Goal: Transaction & Acquisition: Purchase product/service

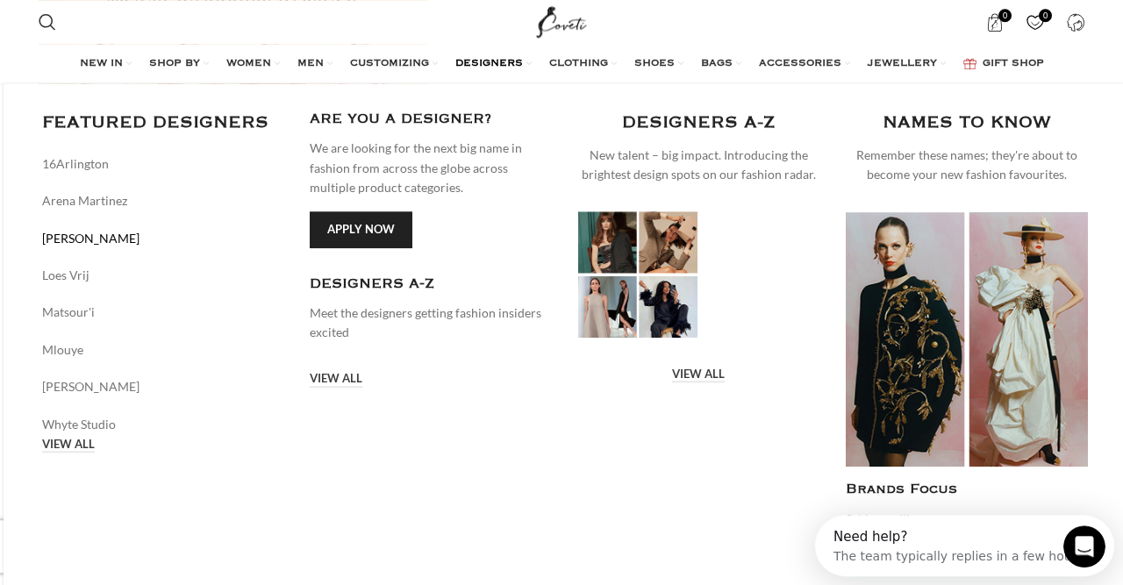
click at [72, 242] on link "[PERSON_NAME]" at bounding box center [163, 238] width 242 height 19
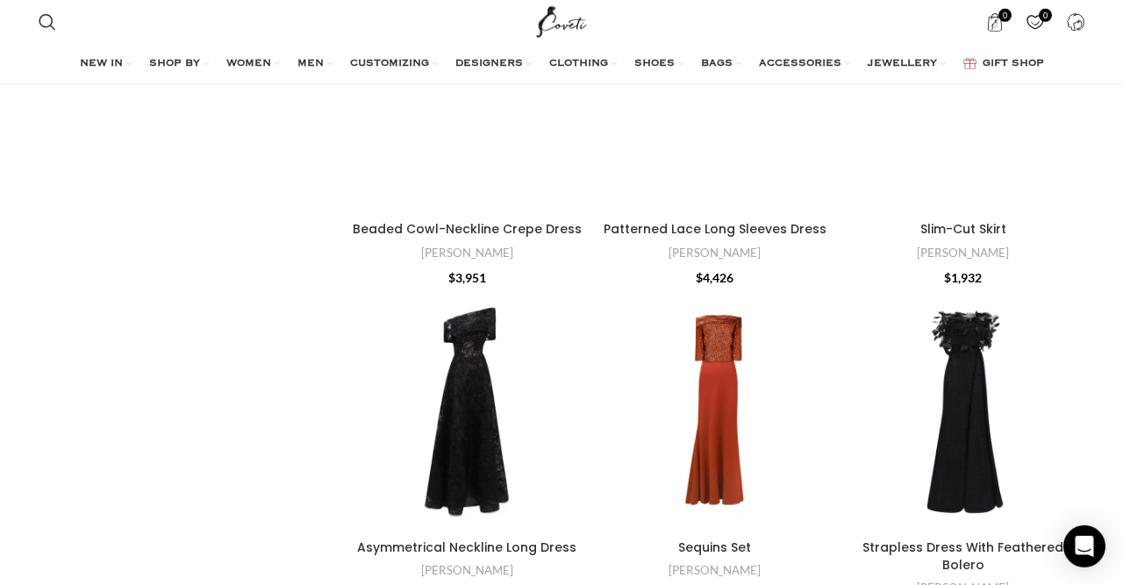
scroll to position [1580, 0]
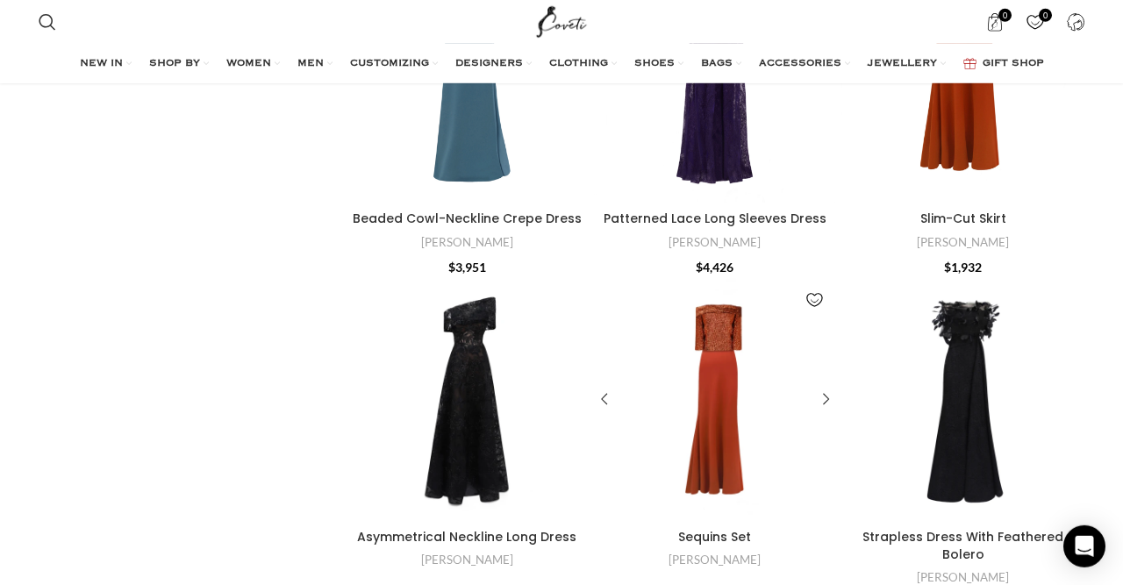
click at [692, 386] on div "Sequins Set" at bounding box center [715, 399] width 48 height 243
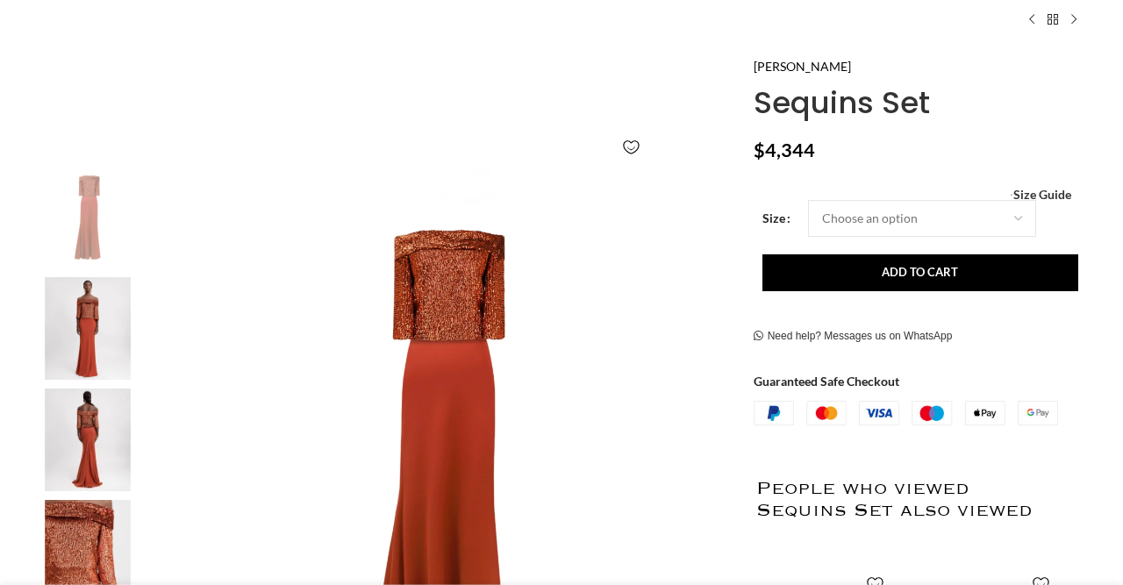
scroll to position [219, 0]
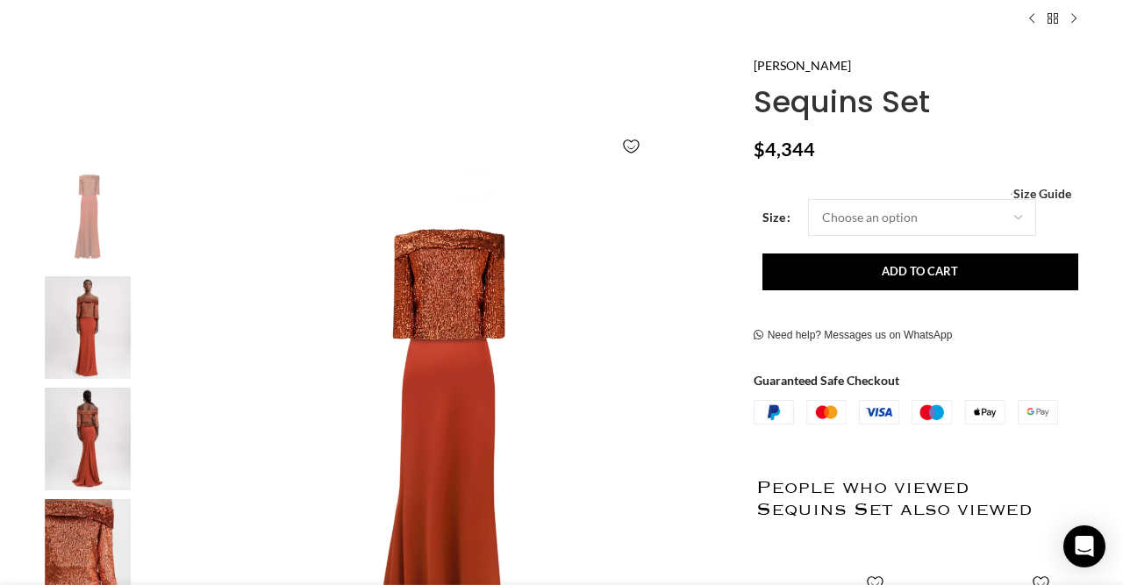
click at [82, 307] on img "2 / 5" at bounding box center [87, 327] width 107 height 103
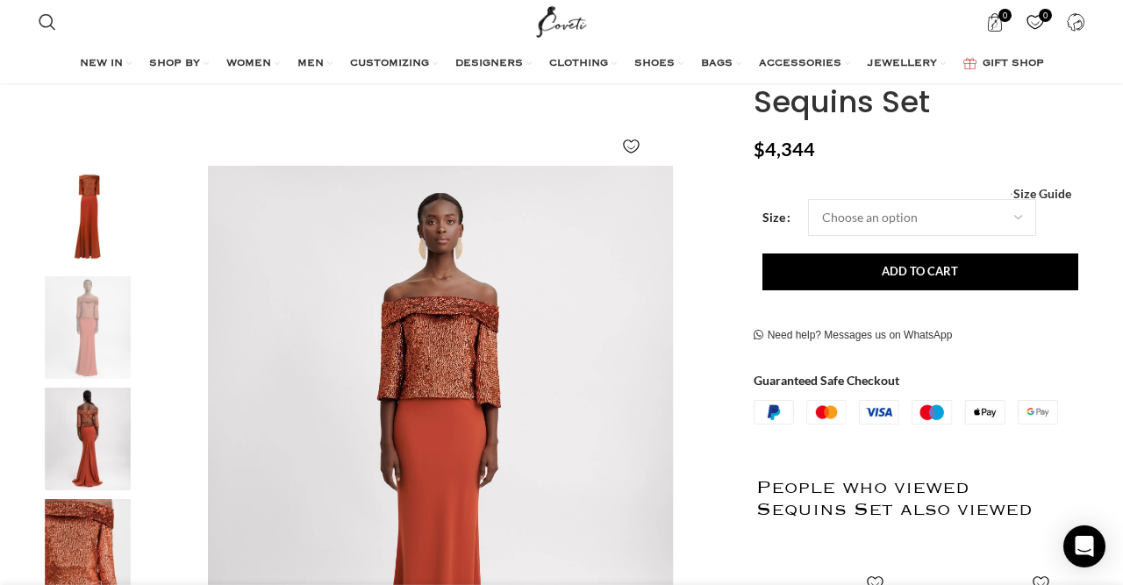
scroll to position [310, 0]
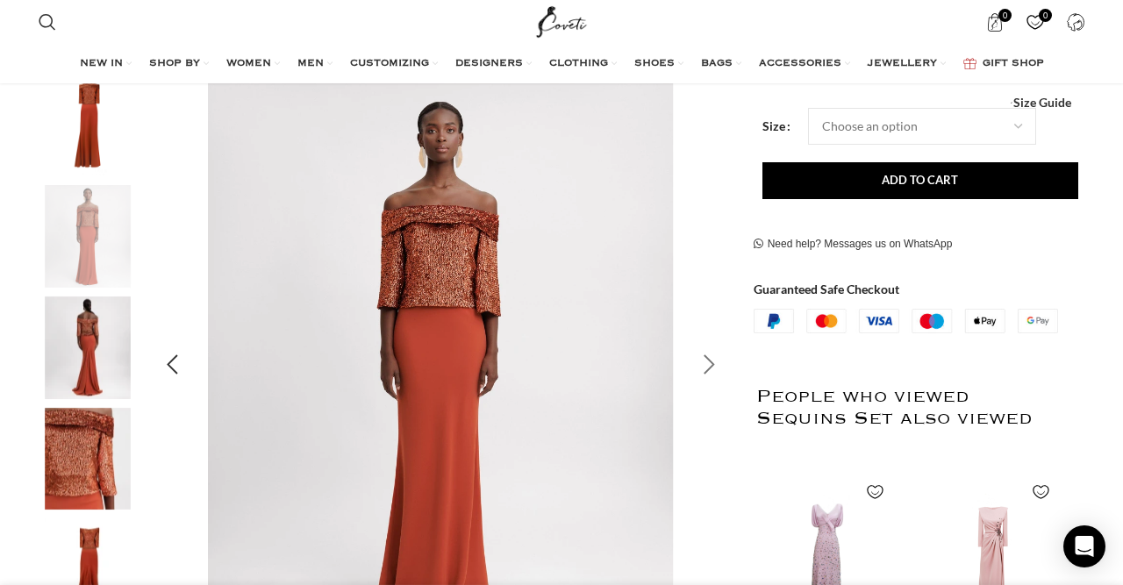
click at [703, 361] on div "Next slide" at bounding box center [710, 365] width 44 height 44
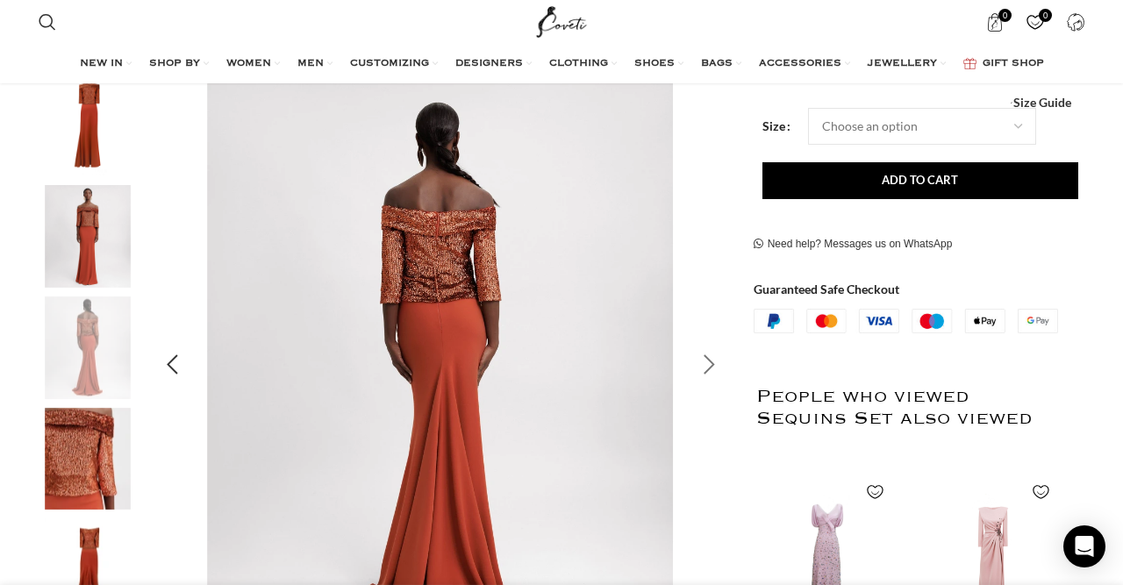
click at [703, 361] on div "Next slide" at bounding box center [710, 365] width 44 height 44
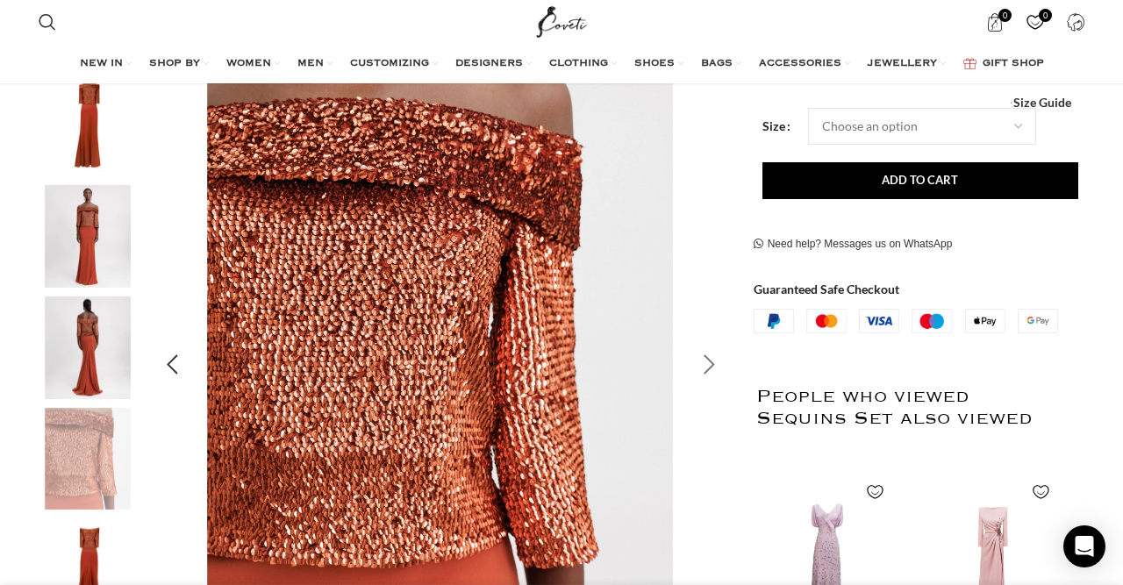
click at [703, 361] on div "Next slide" at bounding box center [710, 365] width 44 height 44
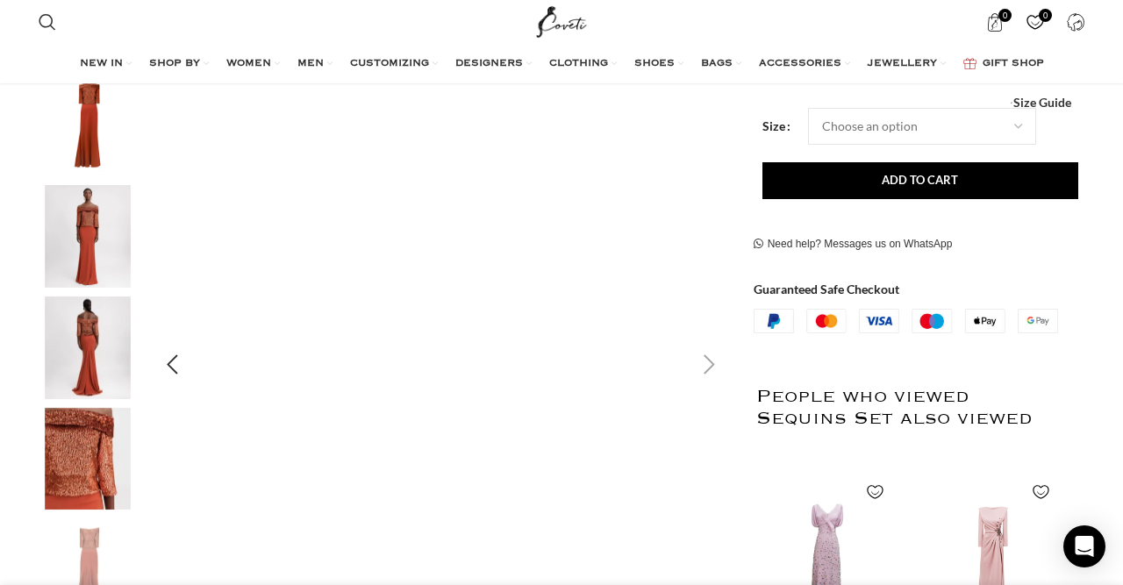
click at [703, 361] on div "Next slide" at bounding box center [710, 365] width 44 height 44
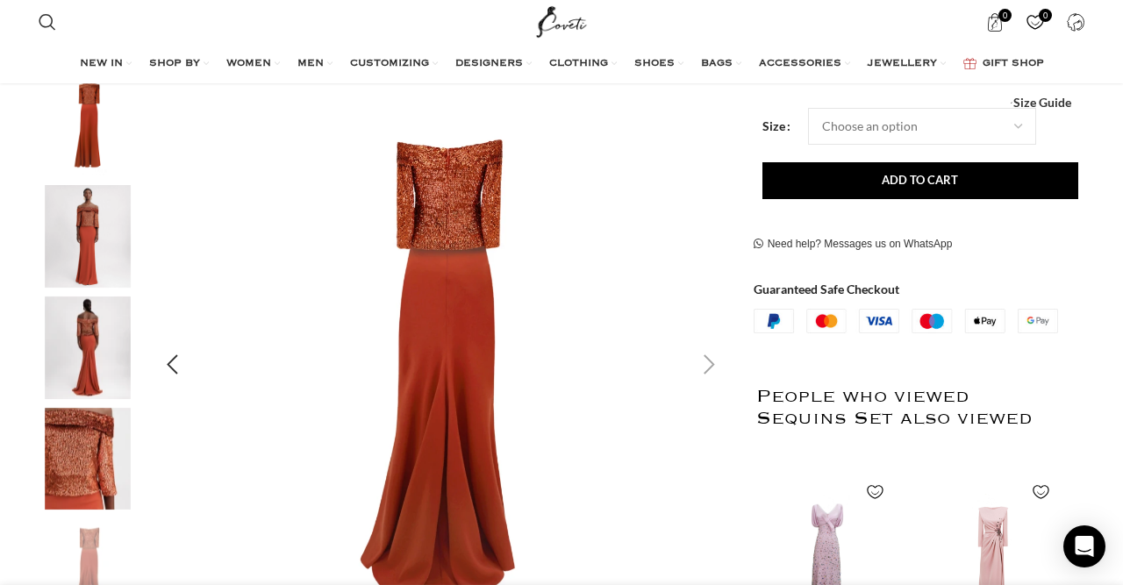
click at [465, 305] on img "5 / 5" at bounding box center [440, 366] width 582 height 582
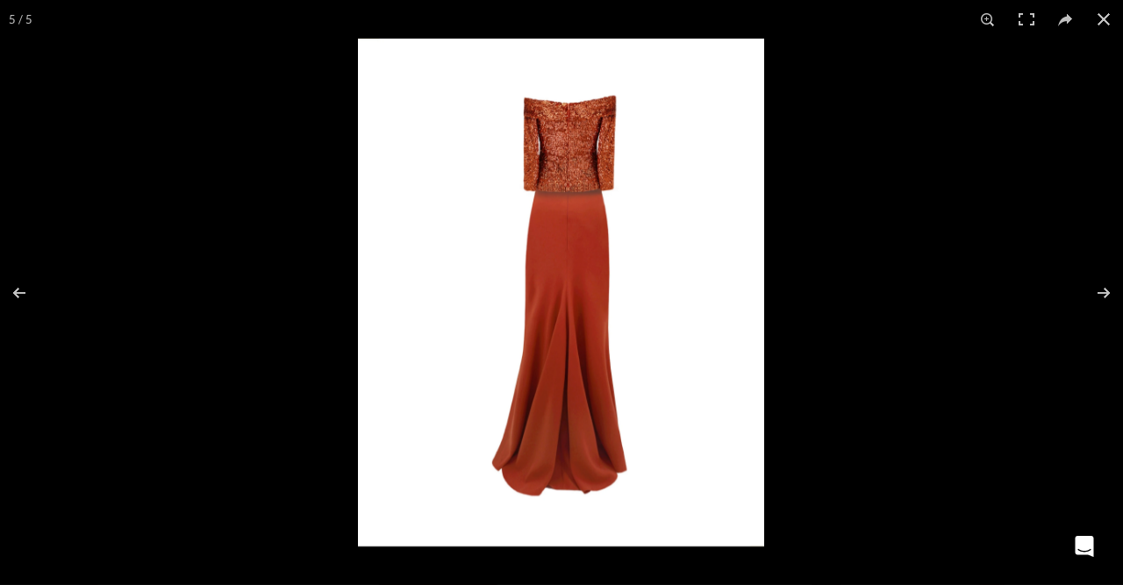
click at [465, 305] on div at bounding box center [919, 331] width 1123 height 585
click at [1101, 24] on button at bounding box center [1104, 19] width 39 height 39
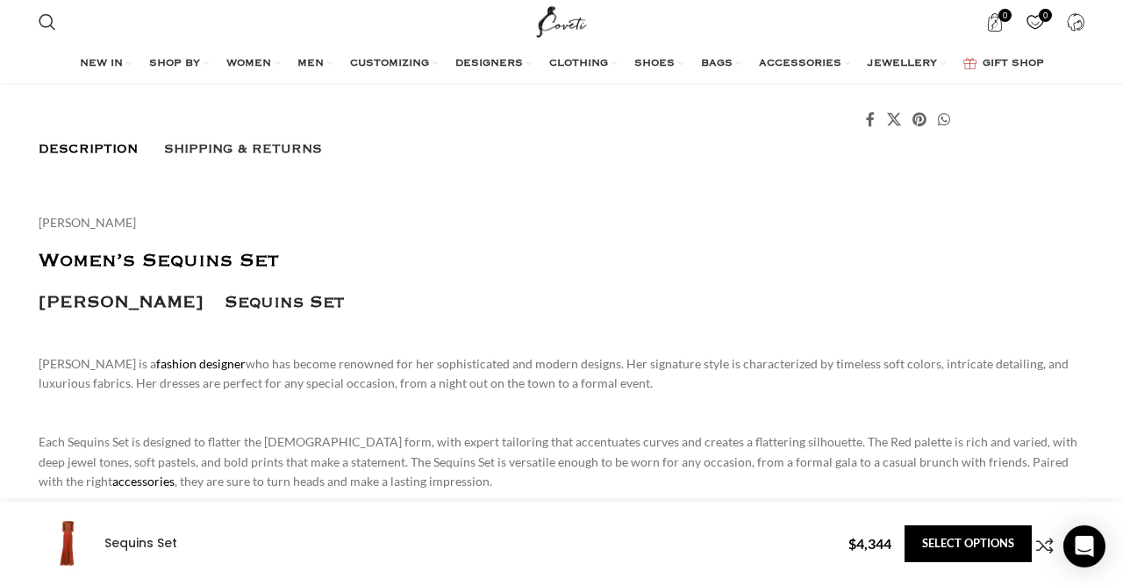
scroll to position [1079, 0]
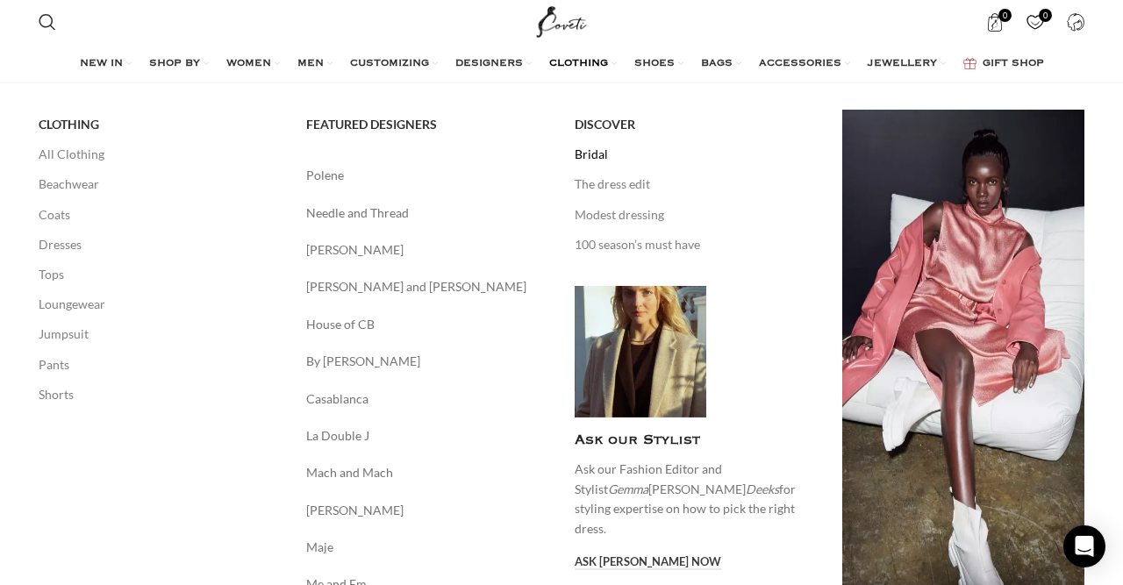
click at [597, 148] on link "Bridal" at bounding box center [696, 155] width 242 height 30
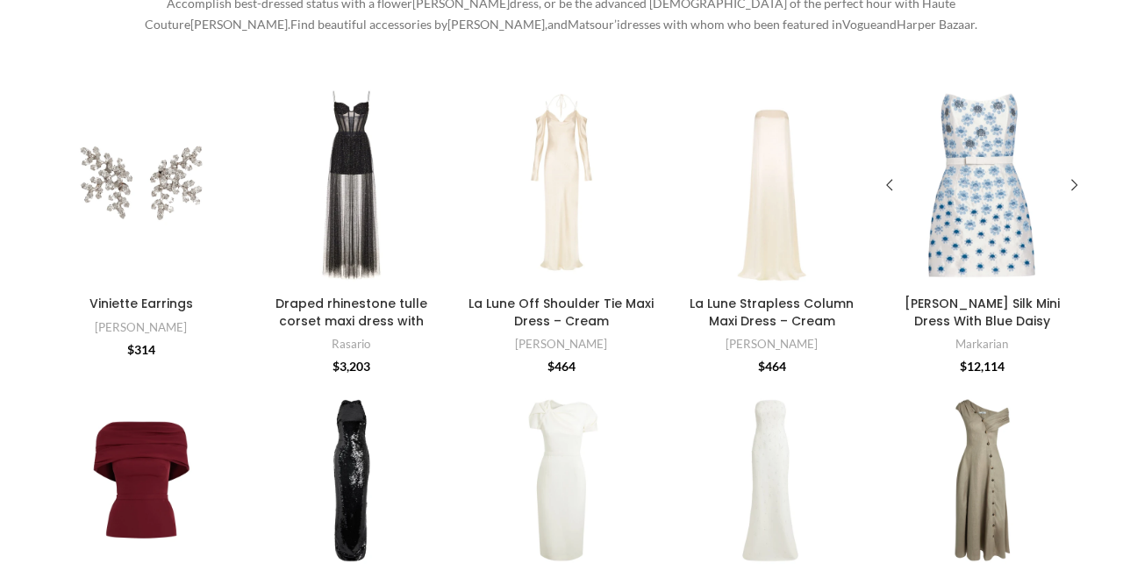
scroll to position [331, 0]
click at [966, 213] on div "Lulu White Silk Mini Dress With Blue Daisy Beading" at bounding box center [982, 185] width 41 height 205
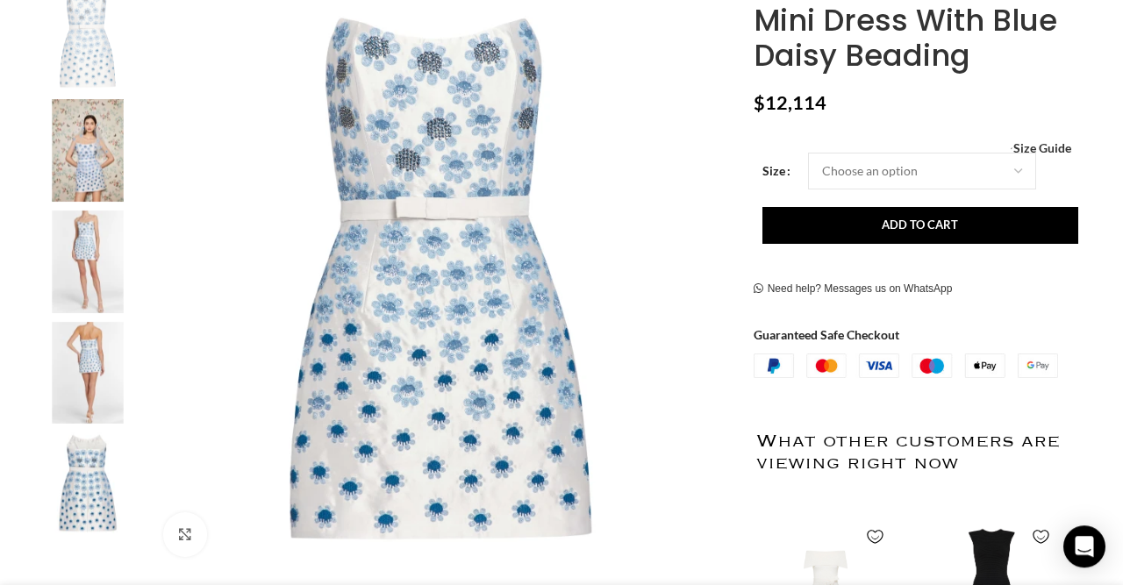
scroll to position [396, 0]
select select "4-[GEOGRAPHIC_DATA]"
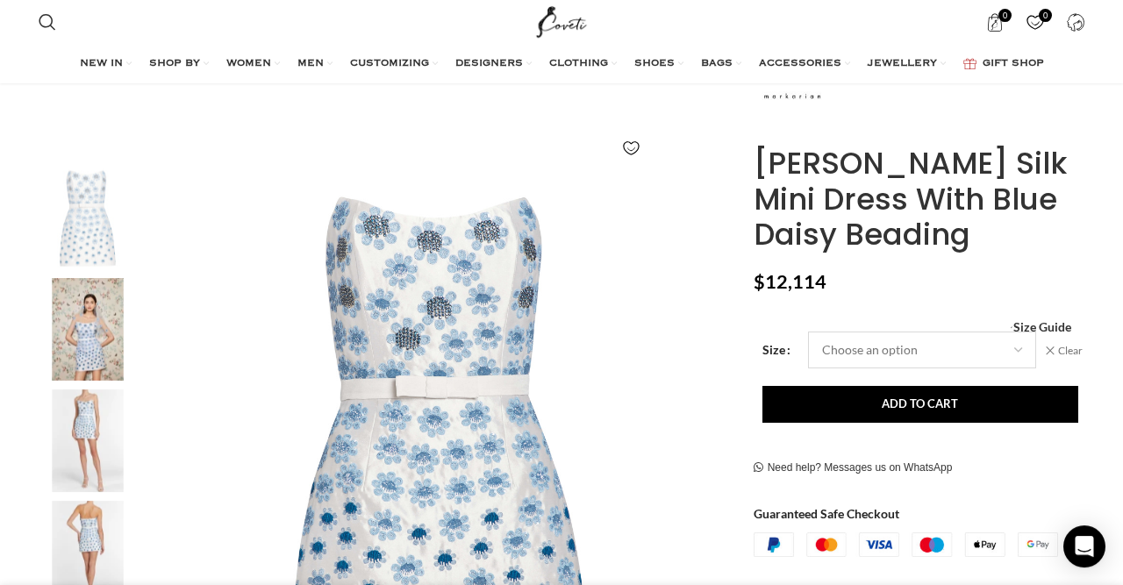
scroll to position [218, 0]
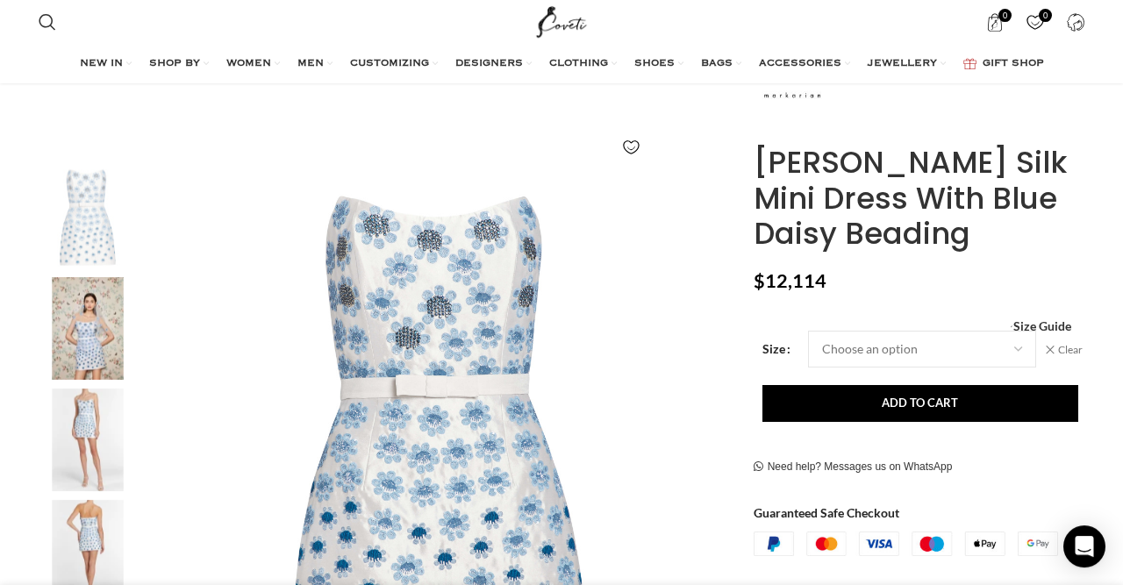
click at [1050, 341] on td "Choose an option 4 UK 6 UK 8 UK 10 UK 12 UK 14 UK 16 UK 18 UK 20 UK Clear" at bounding box center [943, 349] width 270 height 37
click at [1043, 326] on span "Size Guide" at bounding box center [1043, 326] width 58 height 0
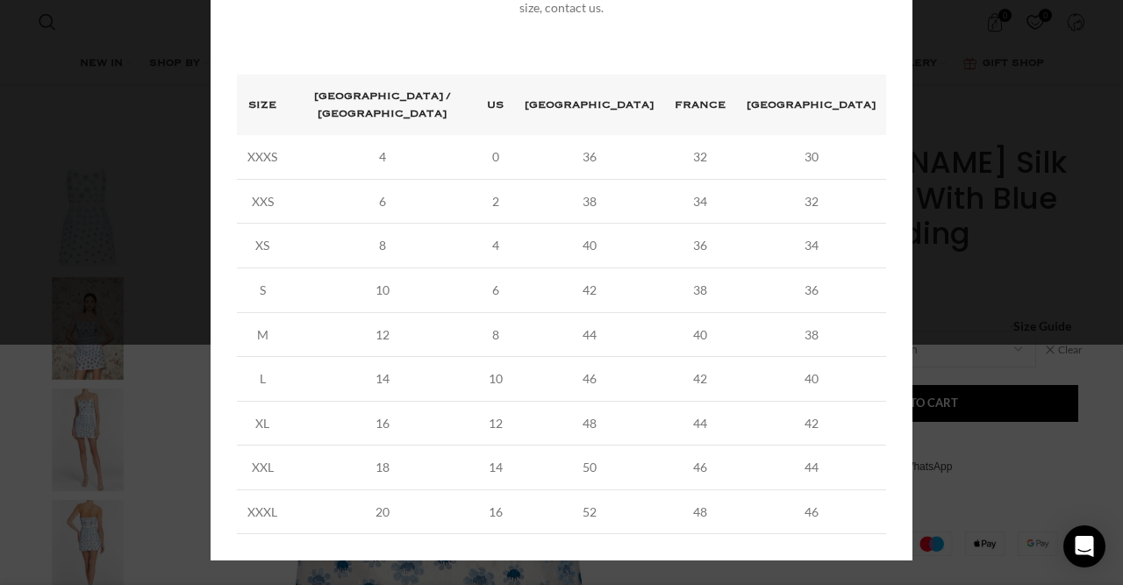
scroll to position [0, 0]
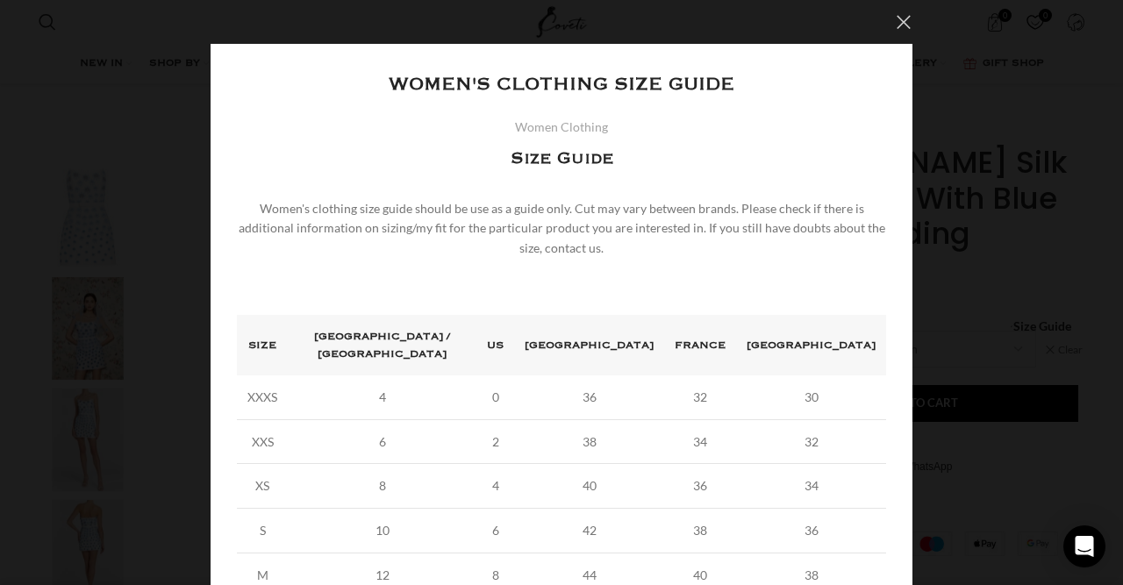
click at [894, 20] on button "×" at bounding box center [904, 22] width 44 height 44
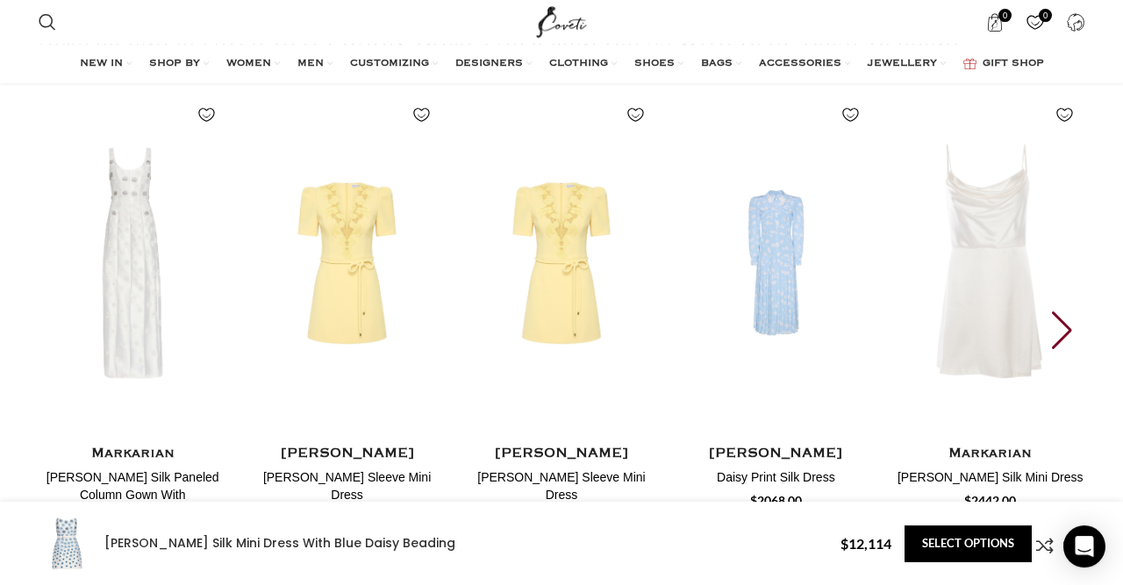
scroll to position [2744, 0]
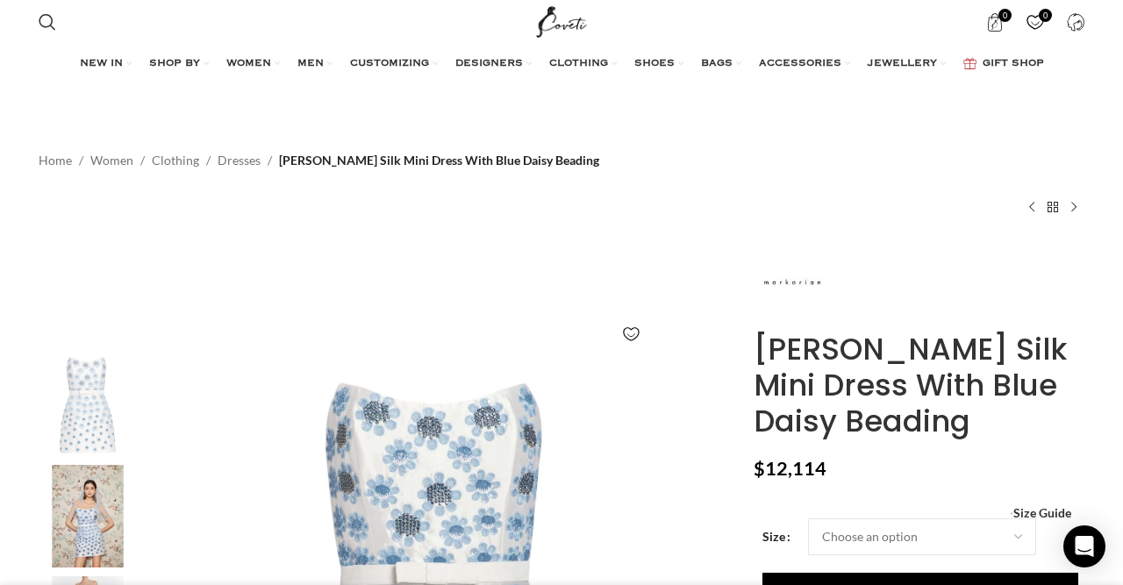
scroll to position [2745, 0]
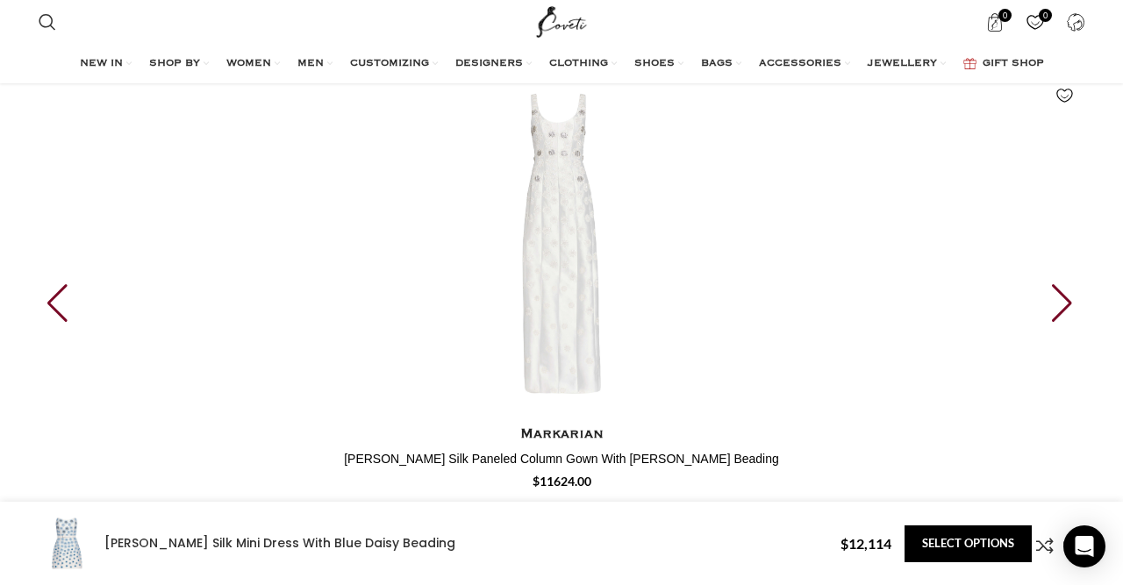
select select "4-[GEOGRAPHIC_DATA]"
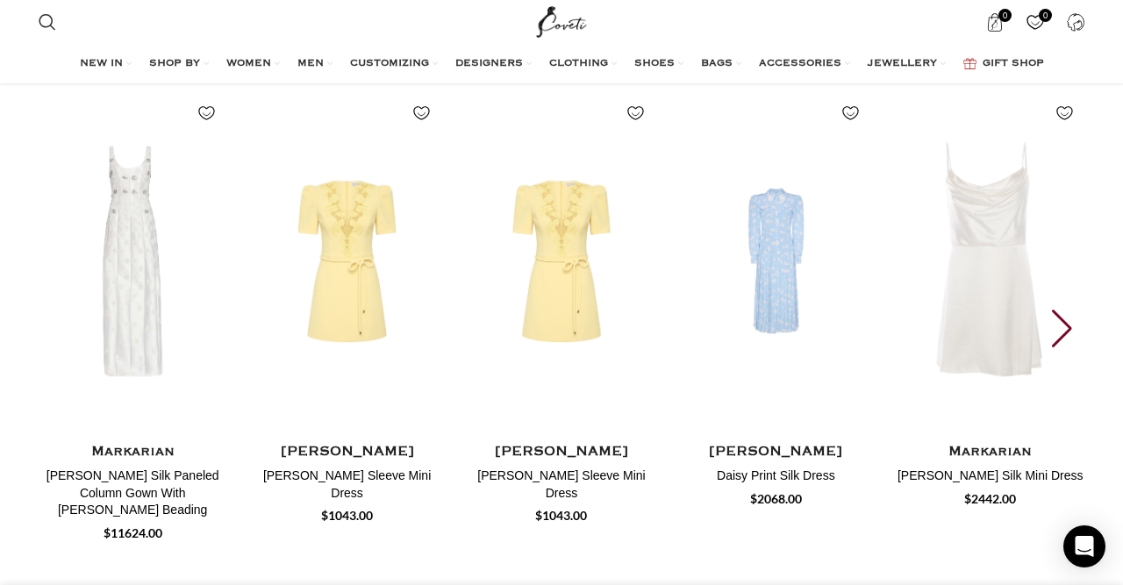
scroll to position [252, 0]
